Goal: Navigation & Orientation: Find specific page/section

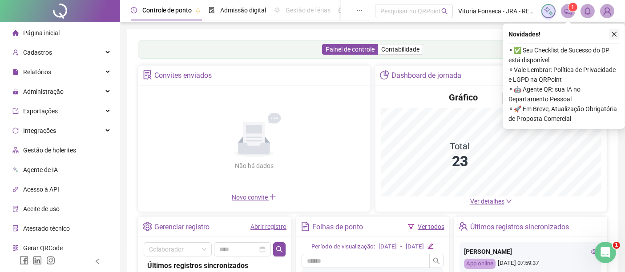
click at [613, 33] on icon "close" at bounding box center [614, 34] width 5 height 5
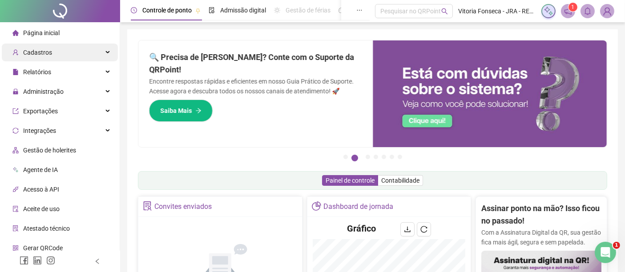
click at [71, 54] on div "Cadastros" at bounding box center [60, 53] width 116 height 18
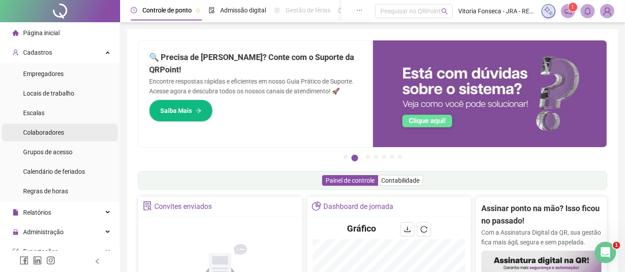
click at [82, 130] on li "Colaboradores" at bounding box center [60, 133] width 116 height 18
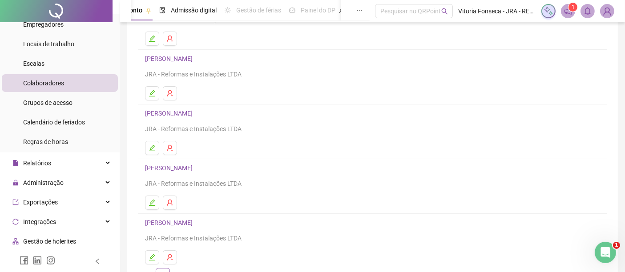
scroll to position [148, 0]
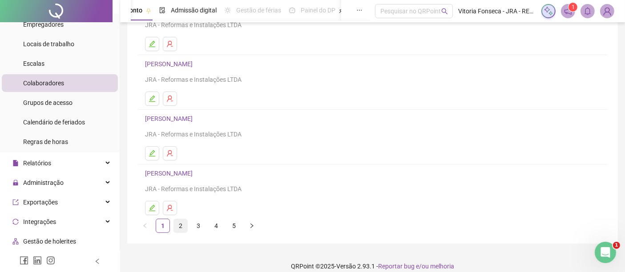
click at [181, 224] on link "2" at bounding box center [180, 225] width 13 height 13
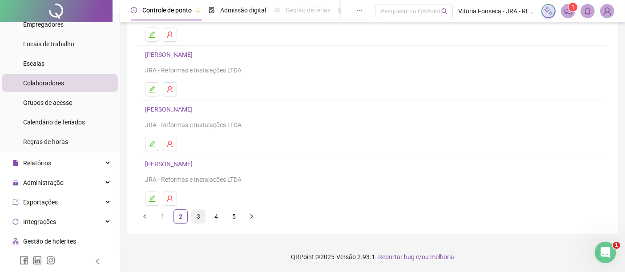
click at [200, 216] on link "3" at bounding box center [198, 216] width 13 height 13
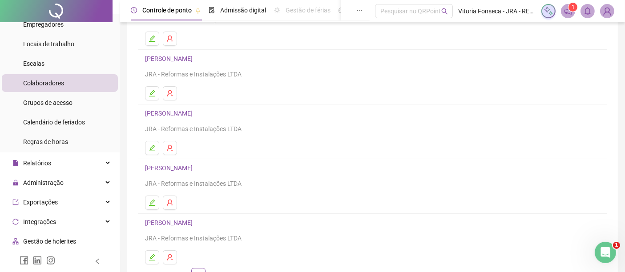
scroll to position [148, 0]
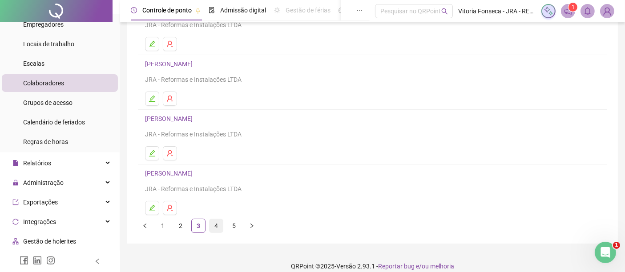
click at [213, 223] on link "4" at bounding box center [215, 225] width 13 height 13
click at [235, 224] on link "5" at bounding box center [233, 225] width 13 height 13
